Goal: Find specific page/section: Find specific page/section

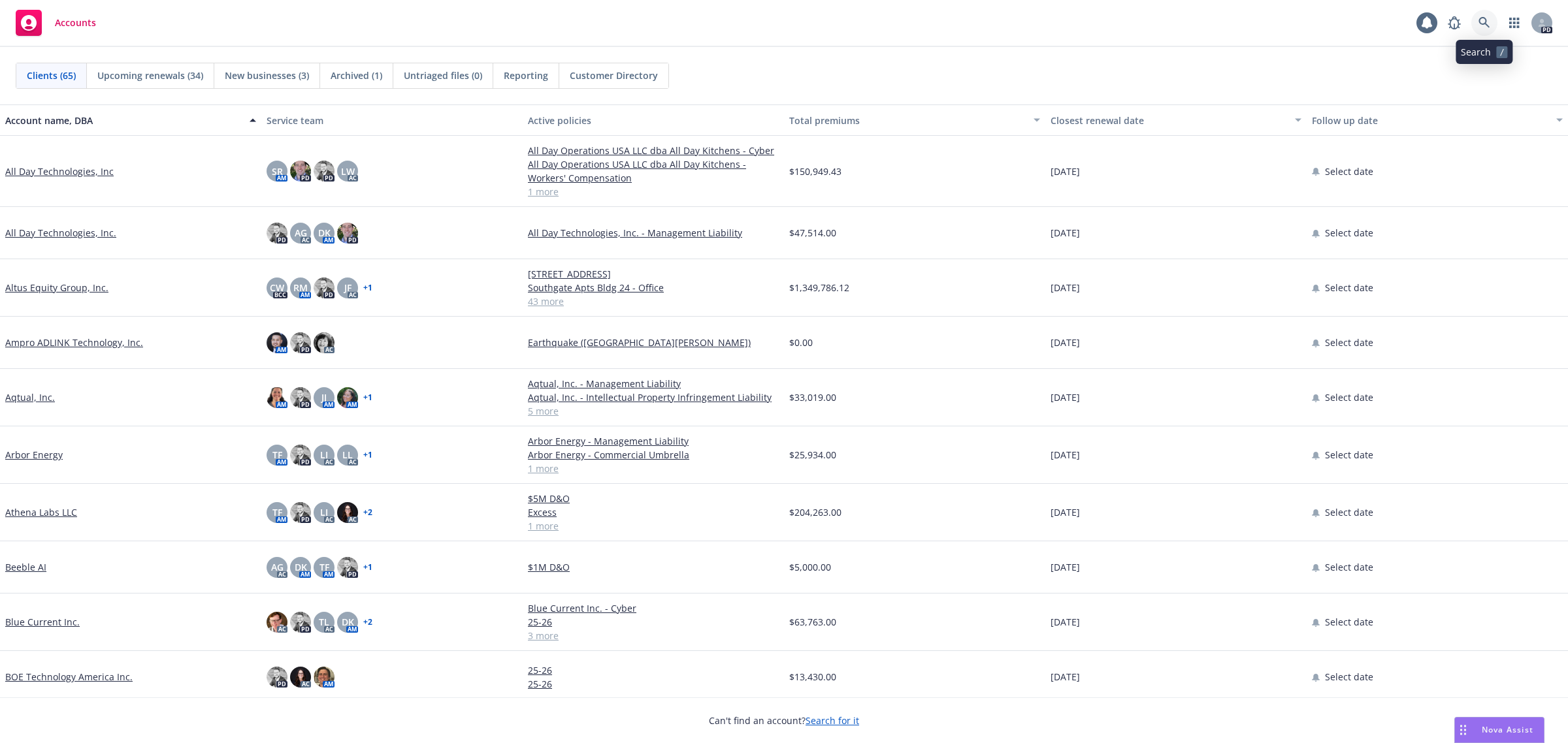
click at [1491, 26] on link at bounding box center [1484, 23] width 26 height 26
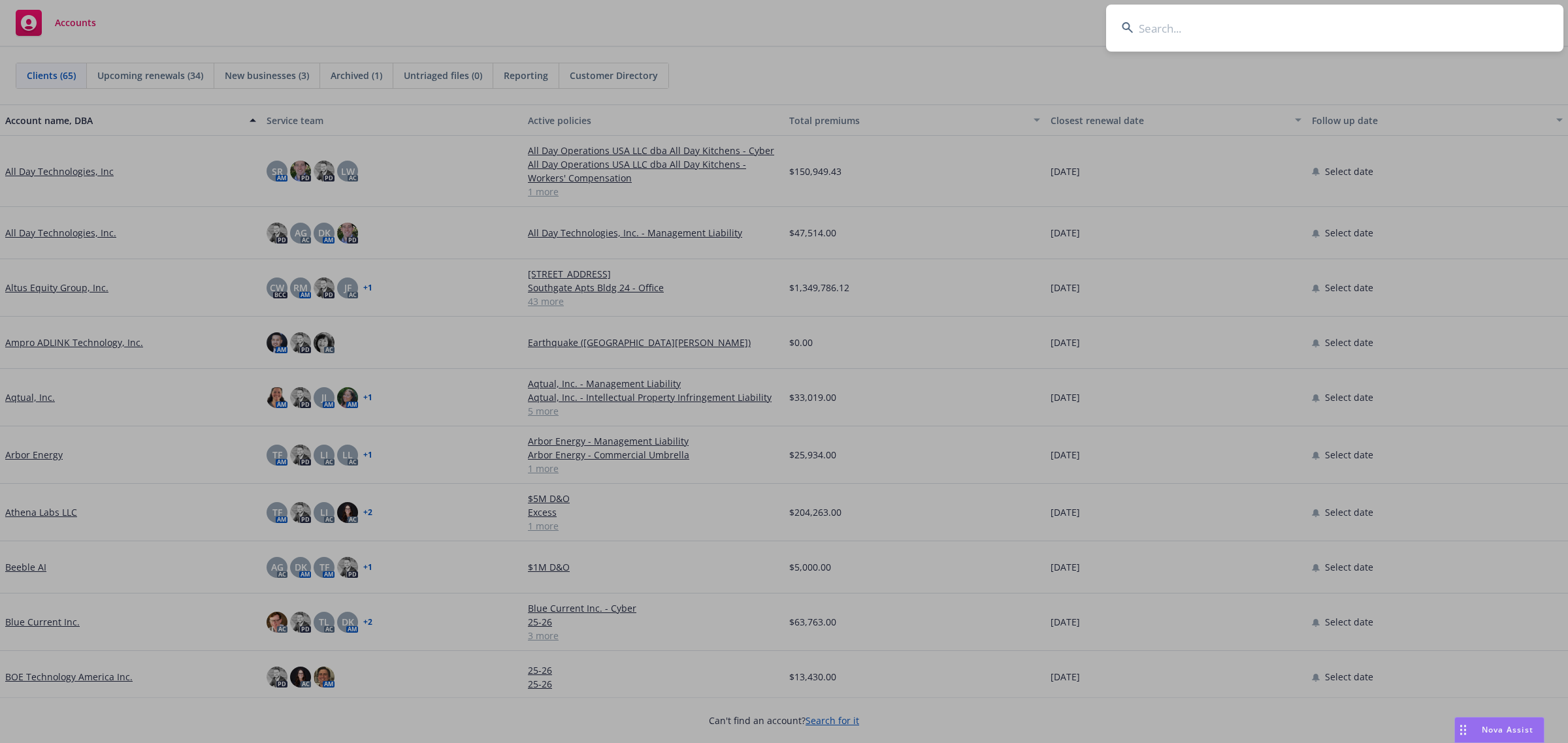
click at [1372, 24] on input at bounding box center [1334, 28] width 457 height 47
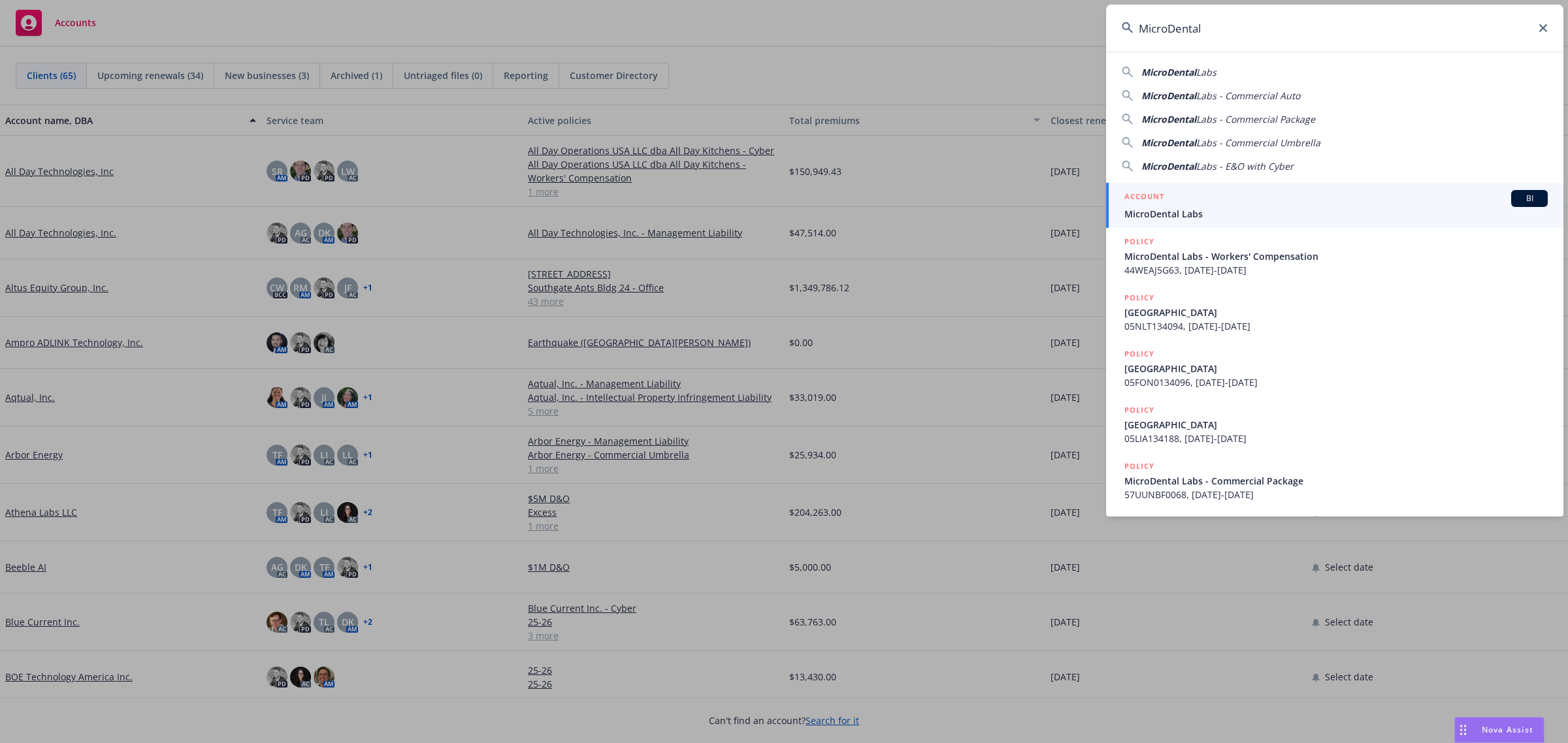
click at [1233, 72] on div "MicroDental Labs" at bounding box center [1335, 72] width 426 height 14
type input "MicroDental Labs"
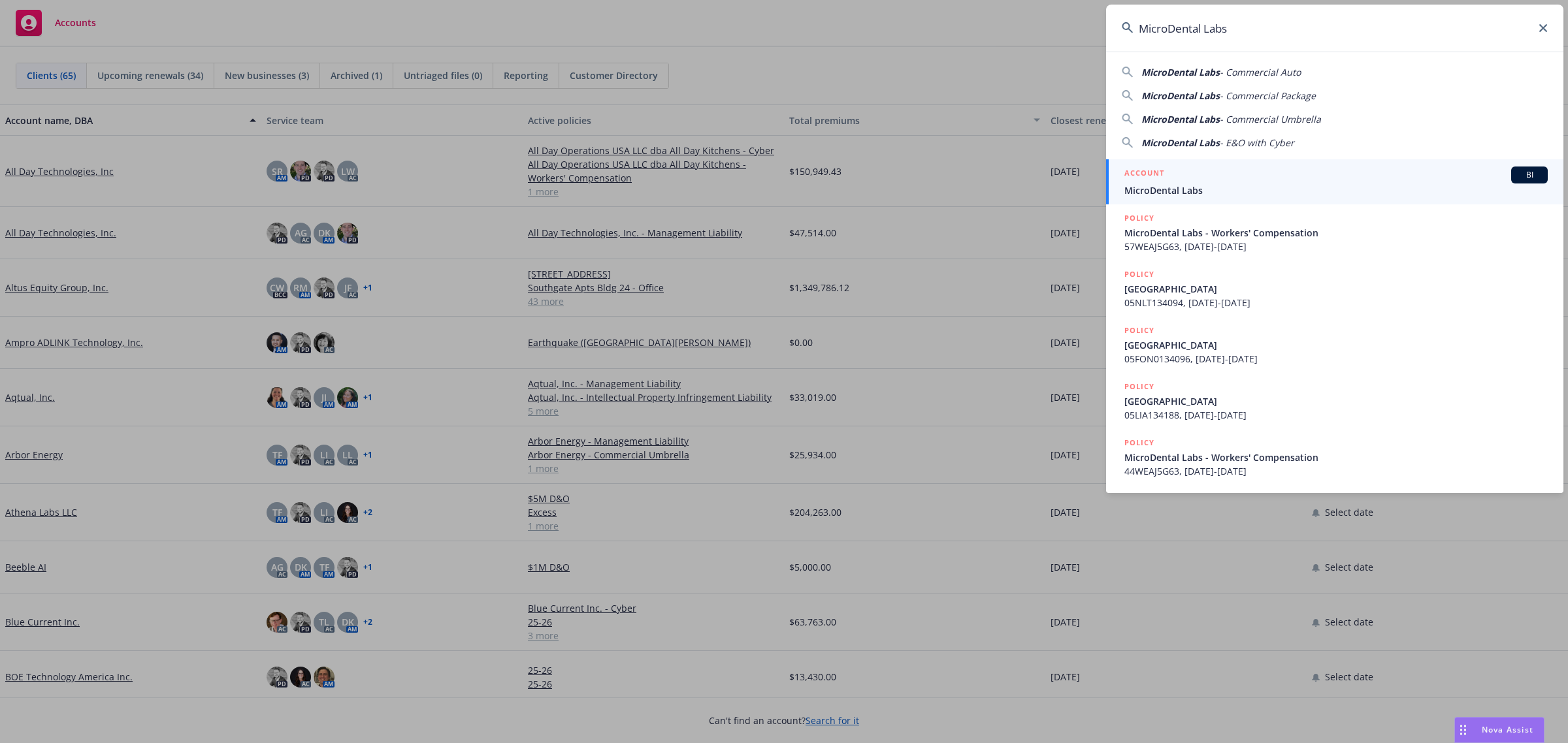
click at [1193, 190] on span "MicroDental Labs" at bounding box center [1336, 190] width 424 height 14
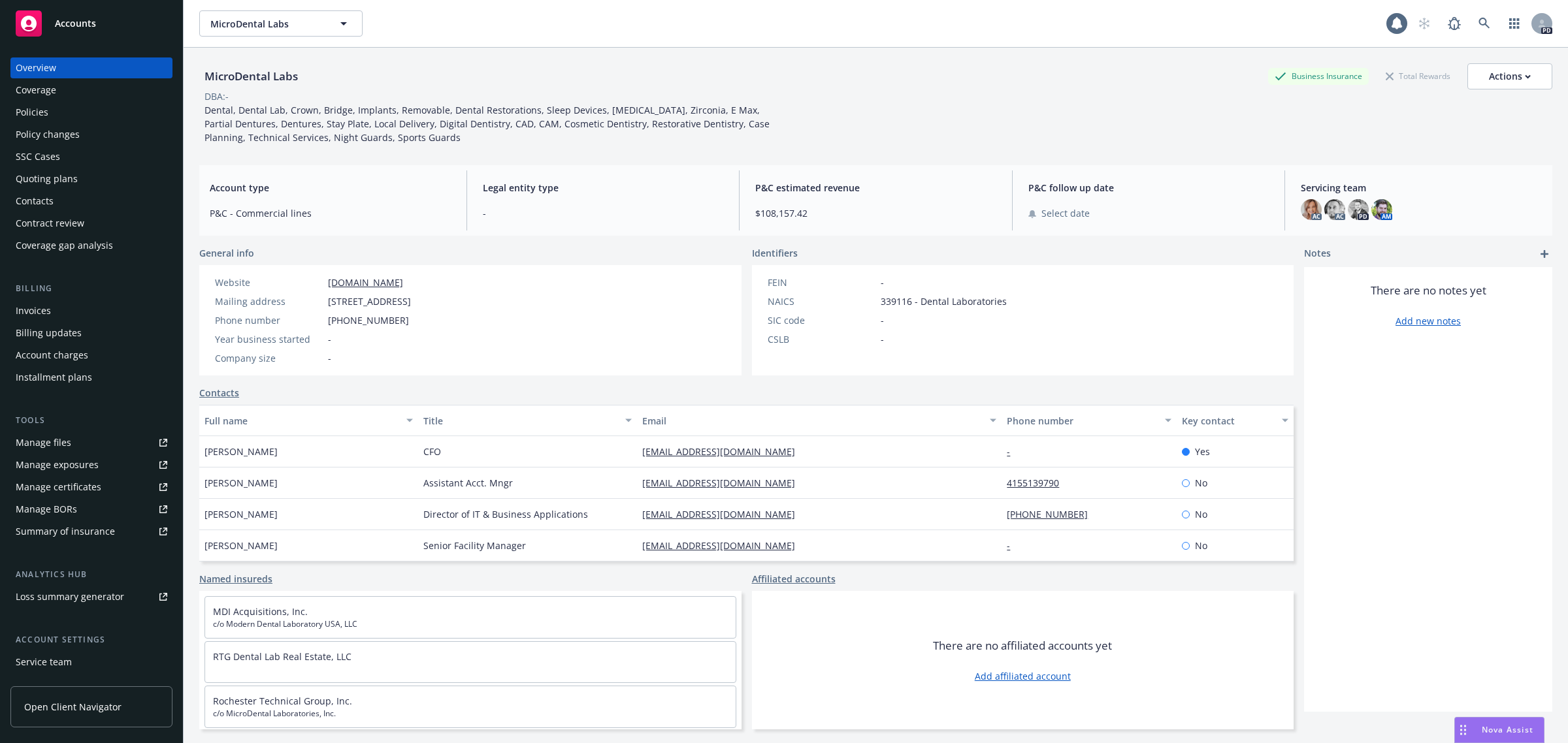
click at [41, 110] on div "Policies" at bounding box center [31, 113] width 32 height 21
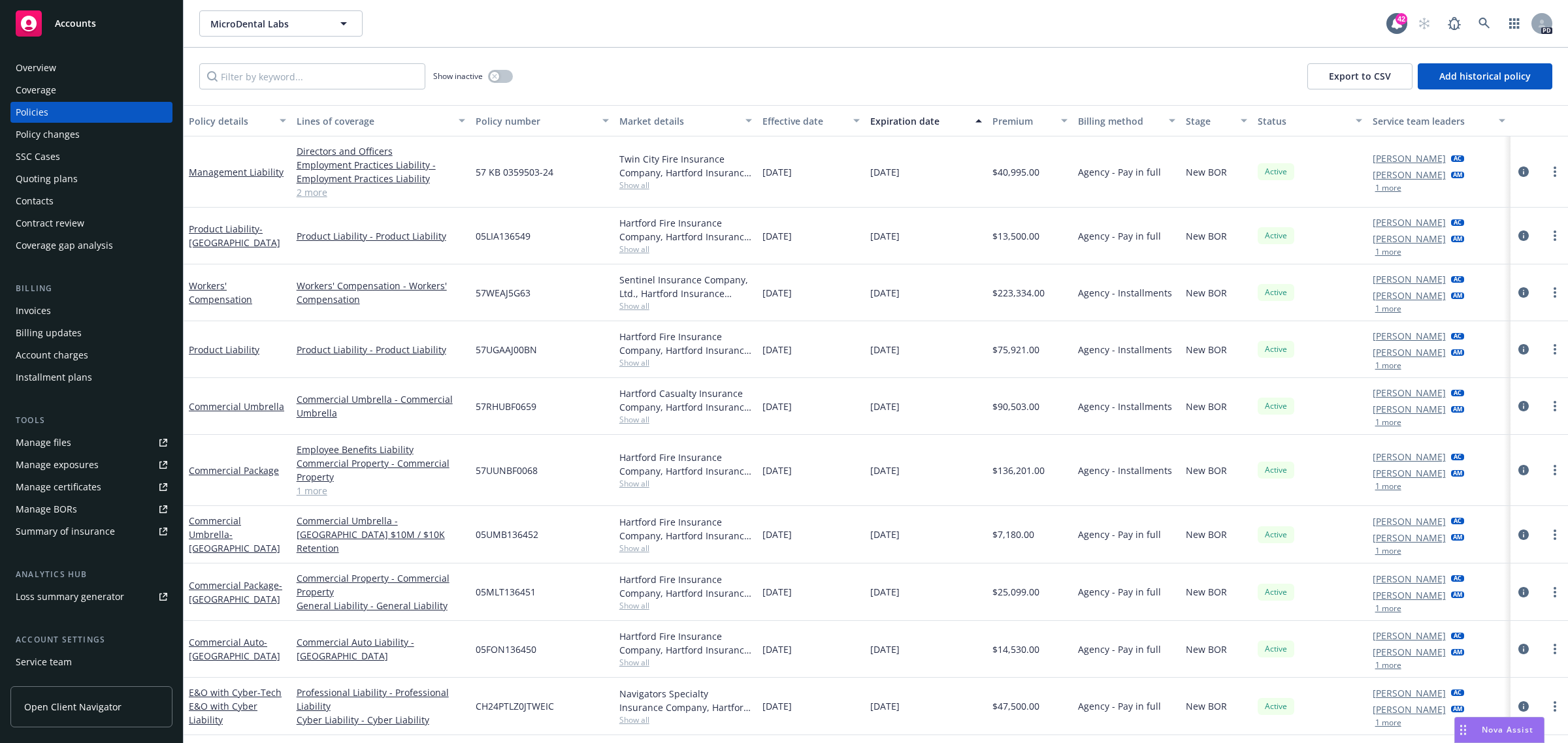
click at [311, 190] on link "2 more" at bounding box center [381, 192] width 169 height 14
